Goal: Complete application form

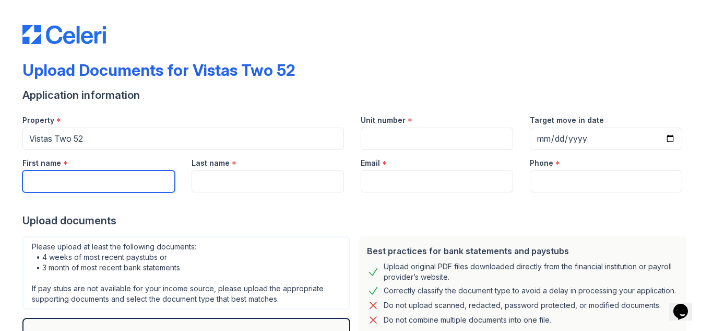
click at [77, 182] on input "First name" at bounding box center [98, 181] width 152 height 22
type input "[PERSON_NAME]"
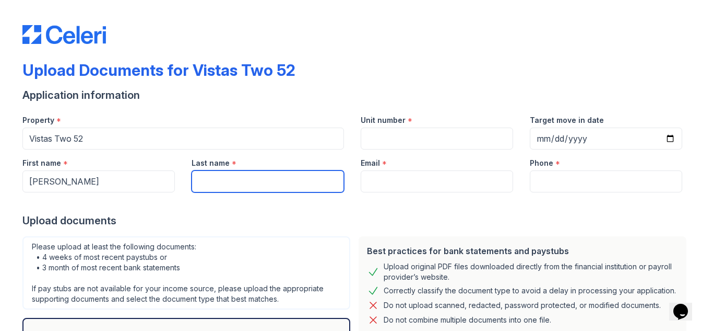
click at [223, 181] on input "Last name" at bounding box center [268, 181] width 152 height 22
type input "[PERSON_NAME]"
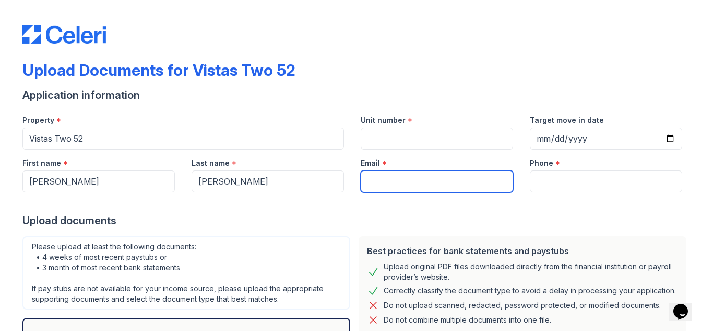
click at [387, 183] on input "Email" at bounding box center [437, 181] width 152 height 22
type input "[EMAIL_ADDRESS][DOMAIN_NAME]"
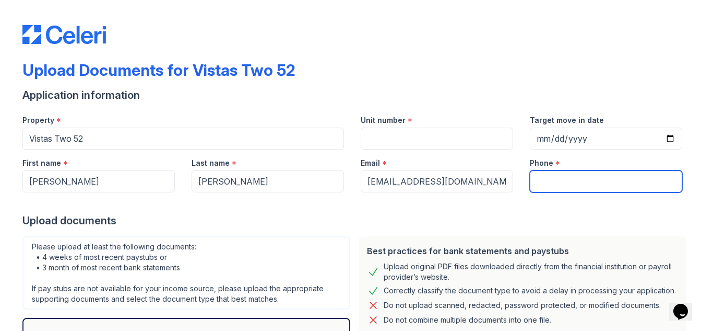
click at [531, 181] on input "Phone" at bounding box center [606, 181] width 152 height 22
type input "7874482901"
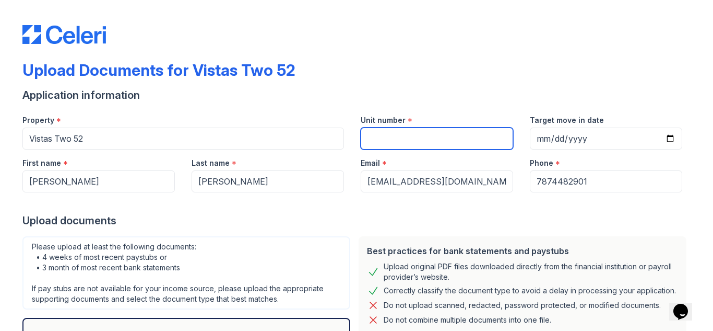
click at [390, 141] on input "Unit number" at bounding box center [437, 138] width 152 height 22
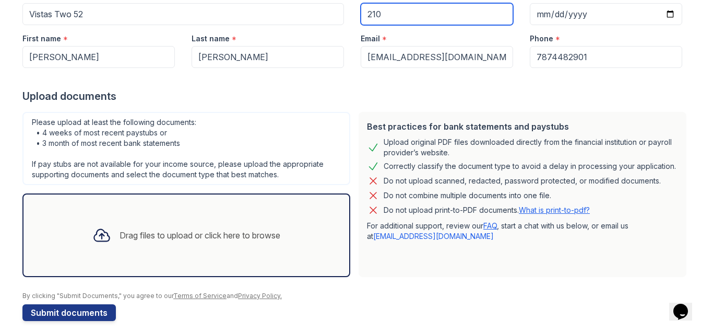
scroll to position [135, 0]
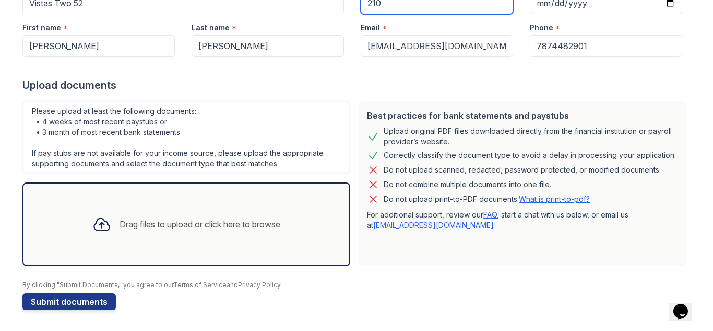
type input "210"
click at [155, 215] on div "Drag files to upload or click here to browse" at bounding box center [186, 224] width 205 height 36
click at [123, 213] on div "Drag files to upload or click here to browse" at bounding box center [186, 224] width 205 height 36
click at [98, 216] on icon at bounding box center [101, 224] width 19 height 19
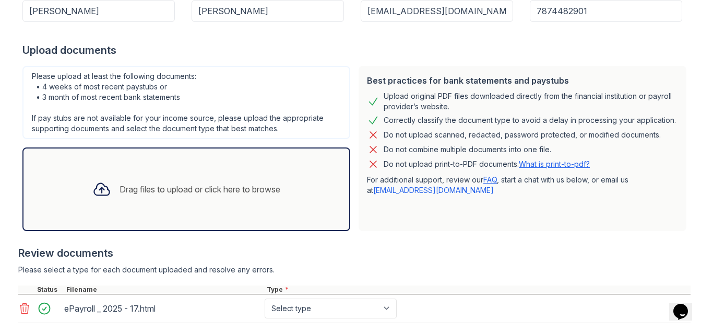
scroll to position [233, 0]
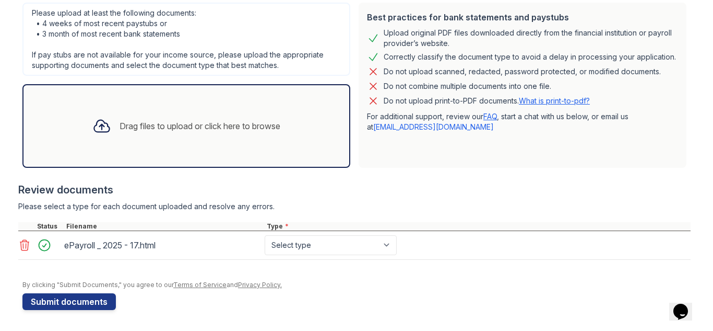
click at [128, 121] on div "Drag files to upload or click here to browse" at bounding box center [200, 126] width 161 height 13
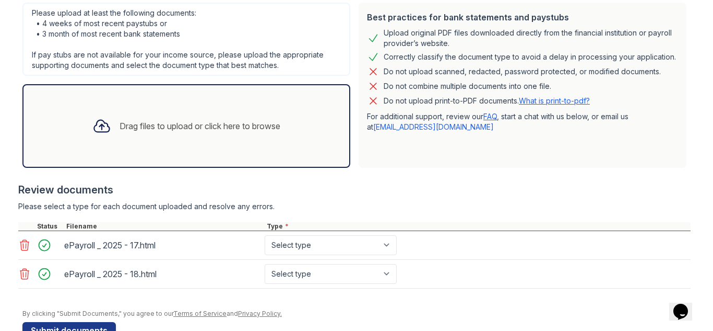
click at [131, 137] on div "Drag files to upload or click here to browse" at bounding box center [186, 126] width 205 height 36
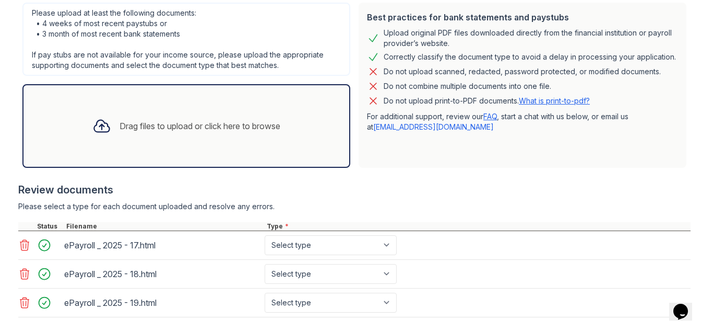
click at [119, 135] on div "Drag files to upload or click here to browse" at bounding box center [186, 126] width 205 height 36
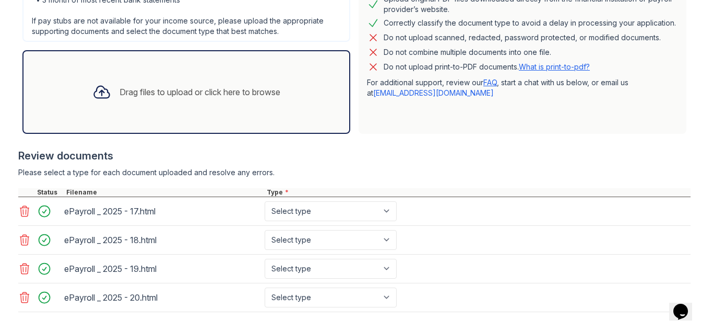
scroll to position [286, 0]
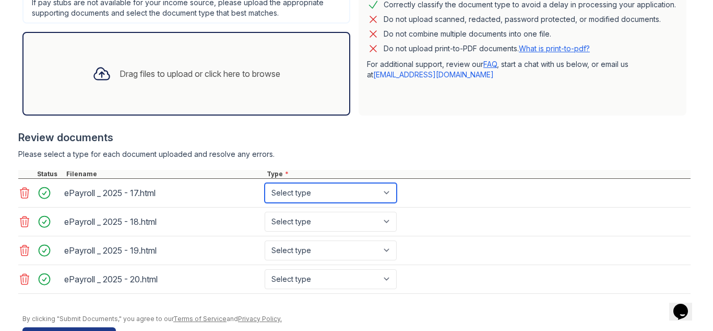
click at [387, 193] on select "Select type Paystub Bank Statement Offer Letter Tax Documents Benefit Award Let…" at bounding box center [331, 193] width 132 height 20
click at [385, 193] on select "Select type Paystub Bank Statement Offer Letter Tax Documents Benefit Award Let…" at bounding box center [331, 193] width 132 height 20
click at [388, 192] on select "Select type Paystub Bank Statement Offer Letter Tax Documents Benefit Award Let…" at bounding box center [331, 193] width 132 height 20
select select "paystub"
click at [265, 183] on select "Select type Paystub Bank Statement Offer Letter Tax Documents Benefit Award Let…" at bounding box center [331, 193] width 132 height 20
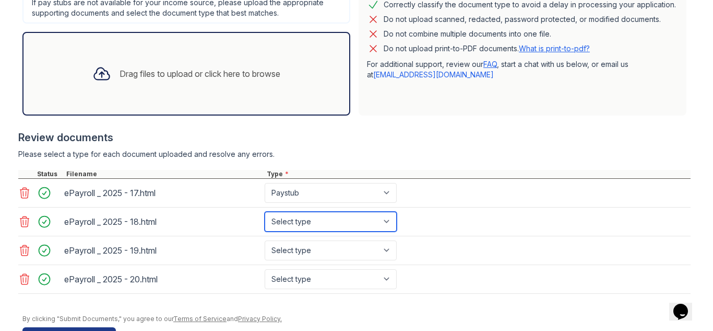
click at [387, 220] on select "Select type Paystub Bank Statement Offer Letter Tax Documents Benefit Award Let…" at bounding box center [331, 221] width 132 height 20
select select "paystub"
click at [265, 211] on select "Select type Paystub Bank Statement Offer Letter Tax Documents Benefit Award Let…" at bounding box center [331, 221] width 132 height 20
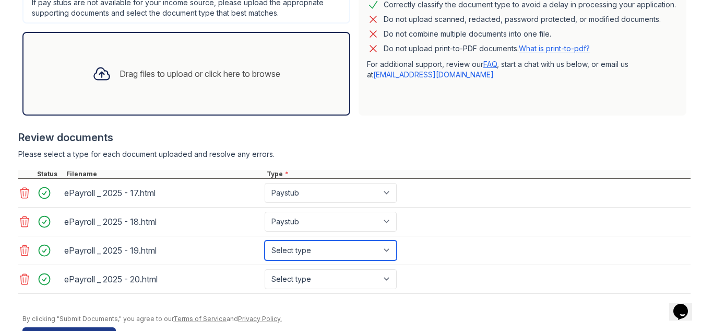
click at [386, 253] on select "Select type Paystub Bank Statement Offer Letter Tax Documents Benefit Award Let…" at bounding box center [331, 250] width 132 height 20
select select "paystub"
click at [265, 240] on select "Select type Paystub Bank Statement Offer Letter Tax Documents Benefit Award Let…" at bounding box center [331, 250] width 132 height 20
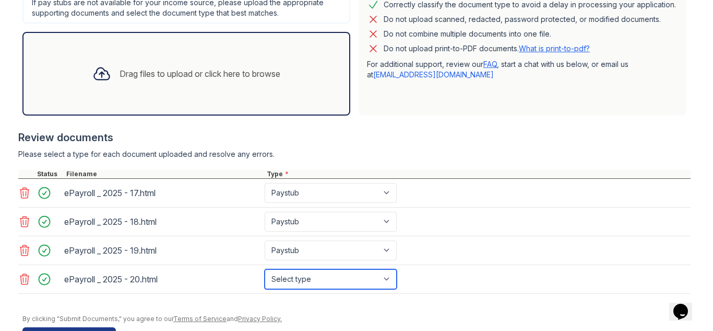
click at [387, 279] on select "Select type Paystub Bank Statement Offer Letter Tax Documents Benefit Award Let…" at bounding box center [331, 279] width 132 height 20
select select "paystub"
click at [265, 269] on select "Select type Paystub Bank Statement Offer Letter Tax Documents Benefit Award Let…" at bounding box center [331, 279] width 132 height 20
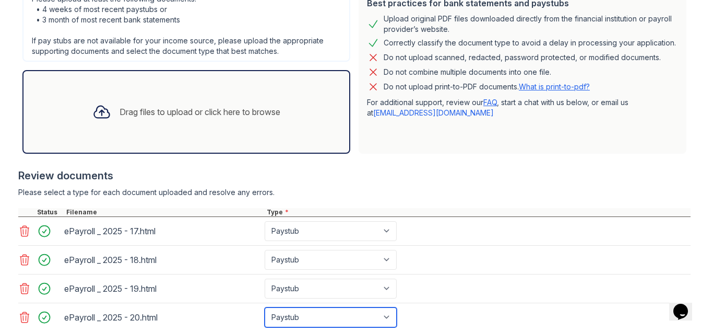
scroll to position [320, 0]
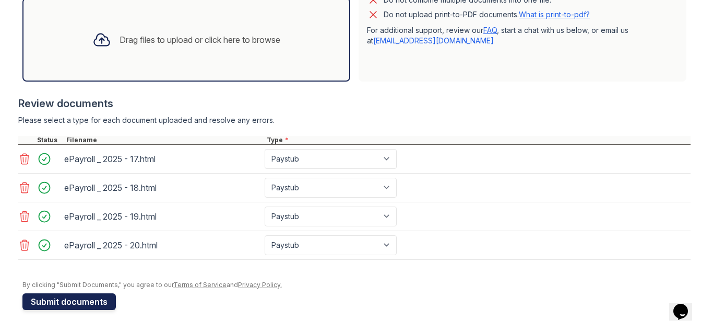
click at [56, 303] on button "Submit documents" at bounding box center [68, 301] width 93 height 17
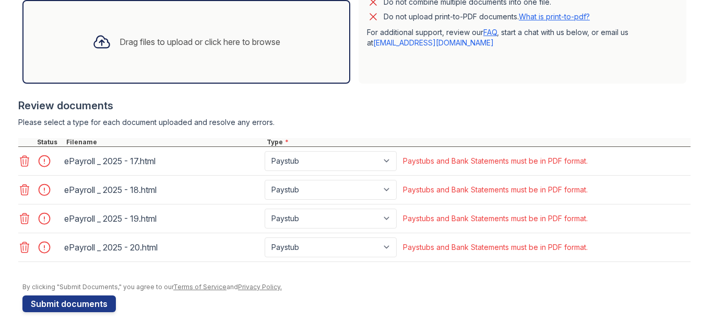
scroll to position [349, 0]
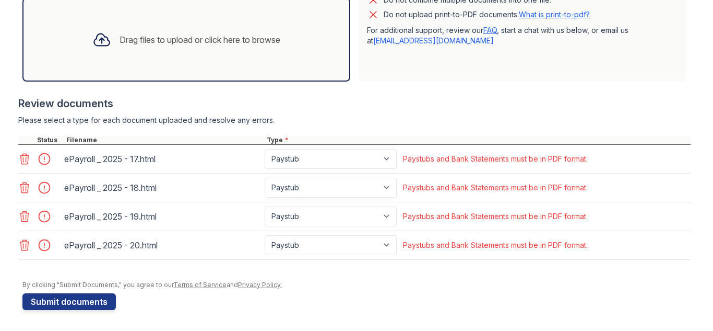
click at [21, 158] on icon at bounding box center [24, 158] width 13 height 13
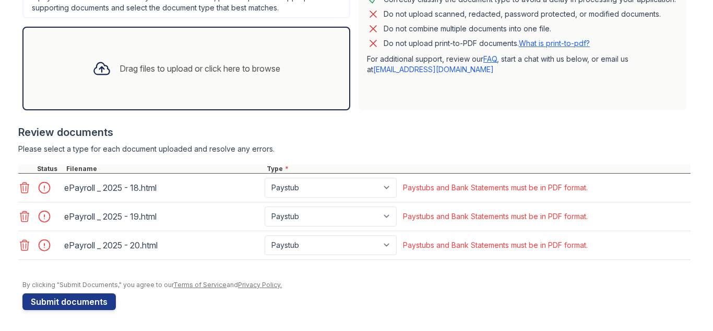
scroll to position [320, 0]
click at [20, 191] on icon at bounding box center [24, 187] width 13 height 13
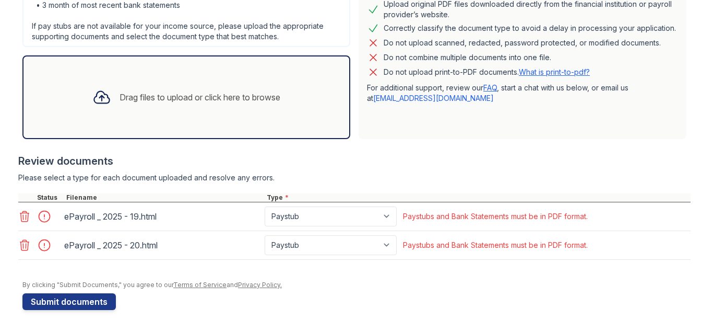
scroll to position [291, 0]
click at [21, 213] on icon at bounding box center [24, 216] width 13 height 13
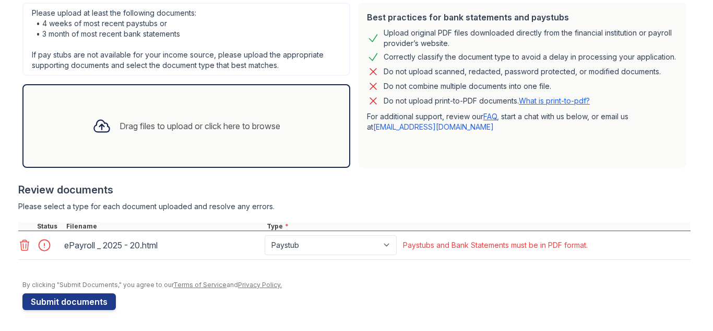
scroll to position [263, 0]
click at [21, 246] on icon at bounding box center [24, 245] width 13 height 13
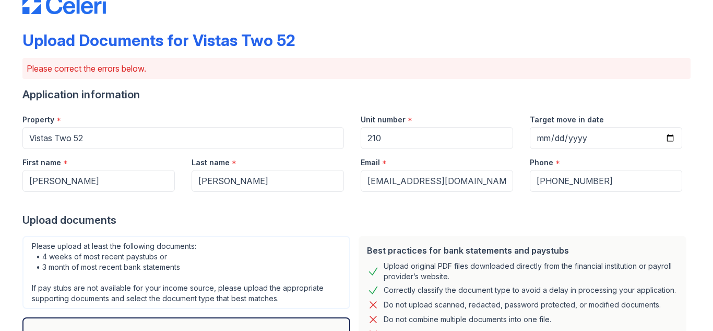
scroll to position [0, 0]
